Goal: Information Seeking & Learning: Learn about a topic

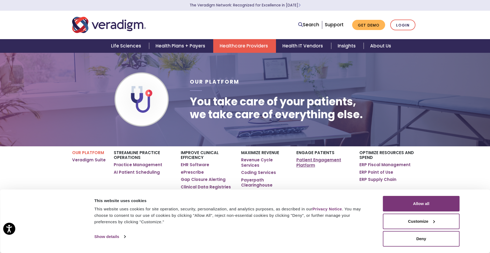
click at [309, 160] on link "Patient Engagement Platform" at bounding box center [324, 163] width 55 height 10
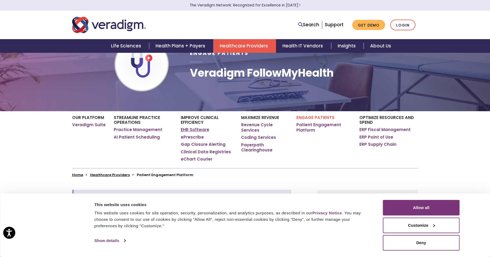
scroll to position [27, 0]
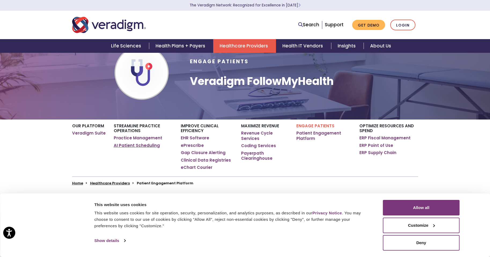
click at [140, 145] on link "AI Patient Scheduling" at bounding box center [137, 145] width 46 height 5
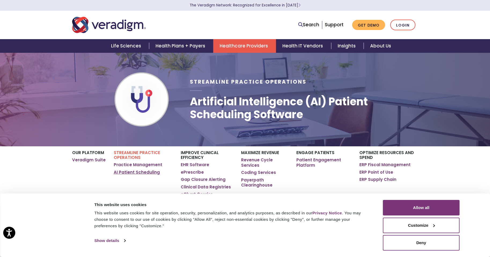
click at [134, 171] on link "AI Patient Scheduling" at bounding box center [137, 172] width 46 height 5
click at [195, 172] on link "ePrescribe" at bounding box center [192, 172] width 23 height 5
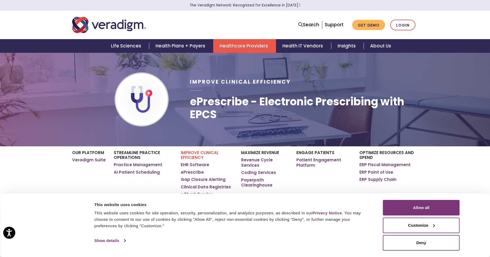
click at [200, 154] on p "Improve Clinical Efficiency" at bounding box center [207, 156] width 53 height 10
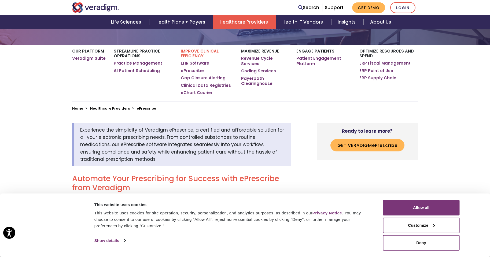
scroll to position [107, 0]
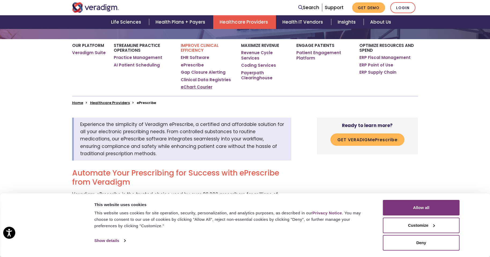
click at [193, 87] on link "eChart Courier" at bounding box center [197, 87] width 32 height 5
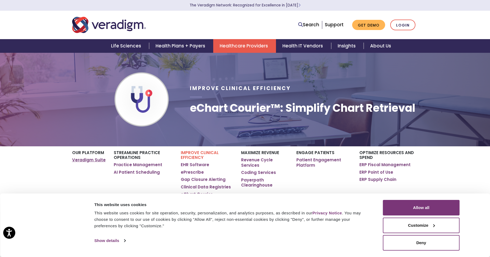
click at [90, 161] on link "Veradigm Suite" at bounding box center [89, 160] width 34 height 5
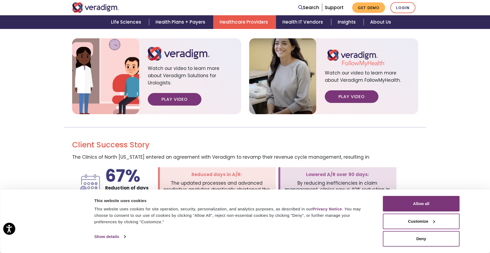
scroll to position [698, 0]
